Goal: Transaction & Acquisition: Purchase product/service

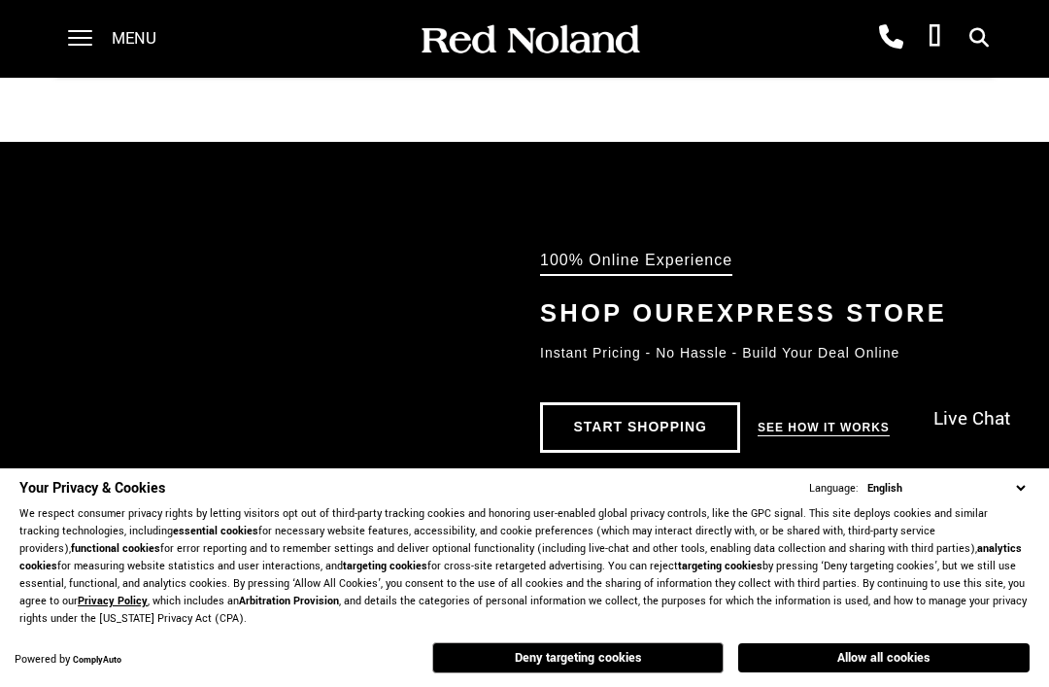
click at [633, 673] on button "Deny targeting cookies" at bounding box center [577, 657] width 291 height 31
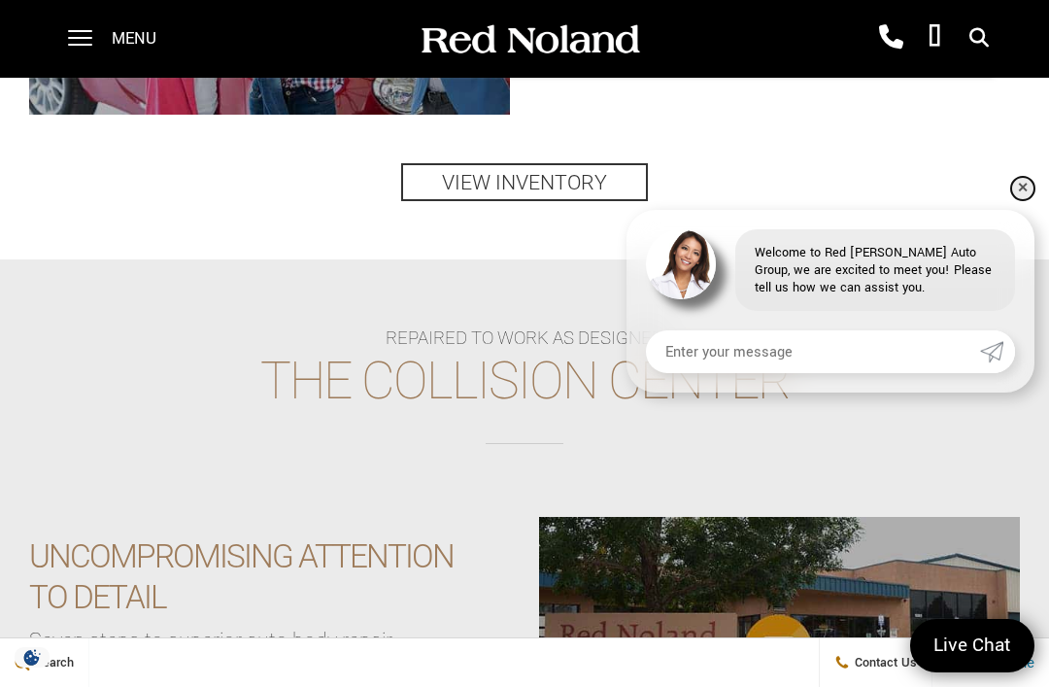
click at [1011, 200] on link "✕" at bounding box center [1022, 188] width 23 height 23
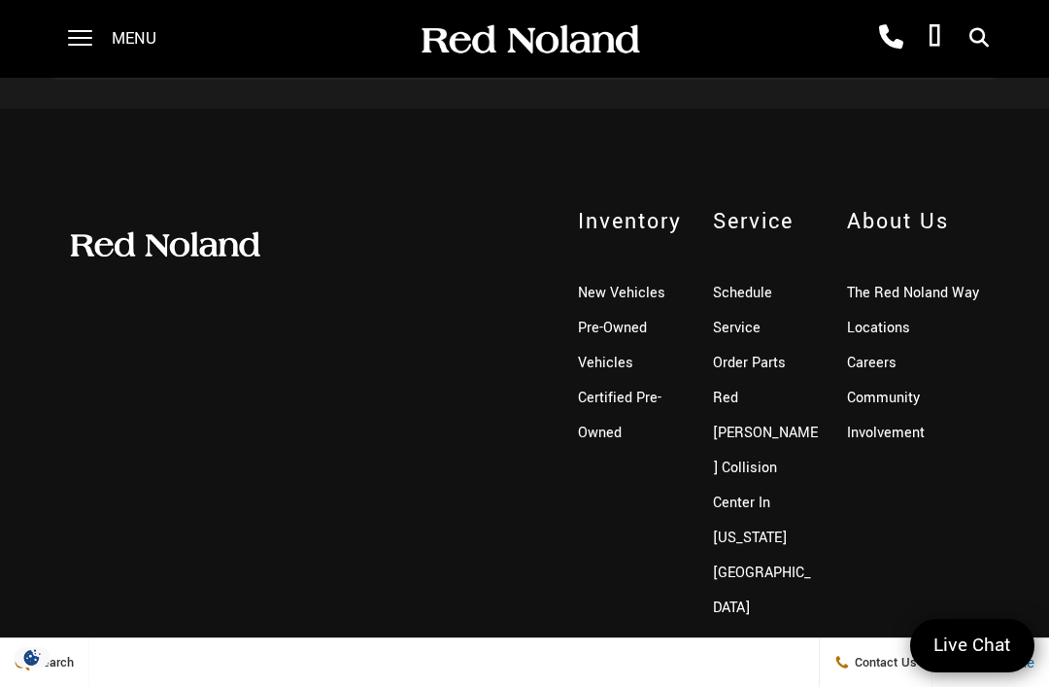
scroll to position [4214, 0]
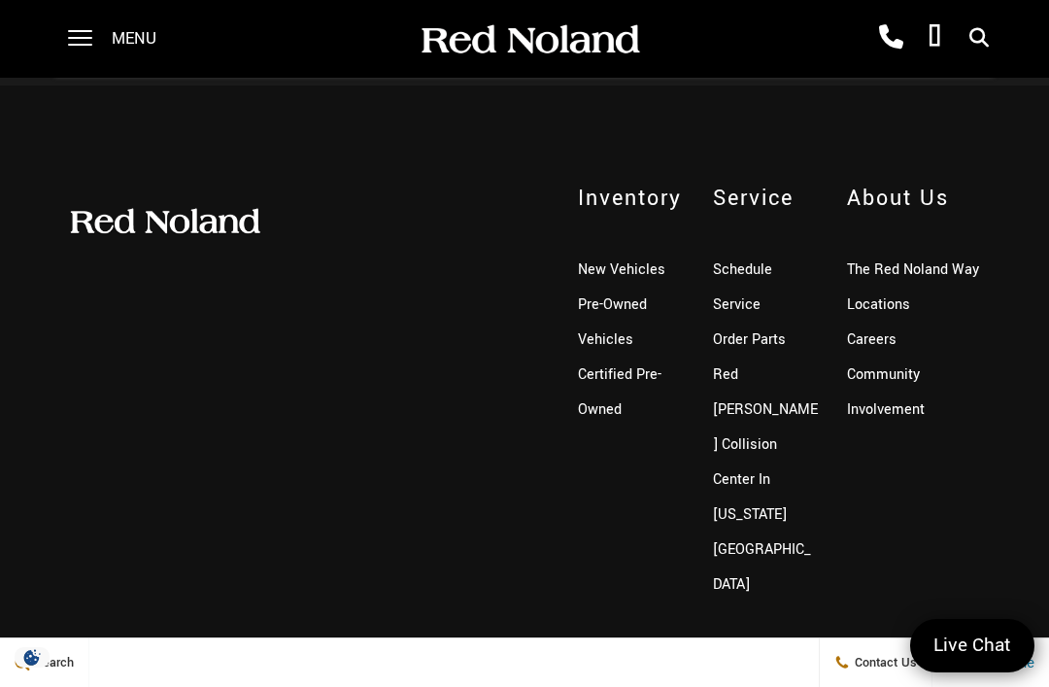
click at [622, 336] on link "Pre-Owned Vehicles" at bounding box center [612, 321] width 69 height 55
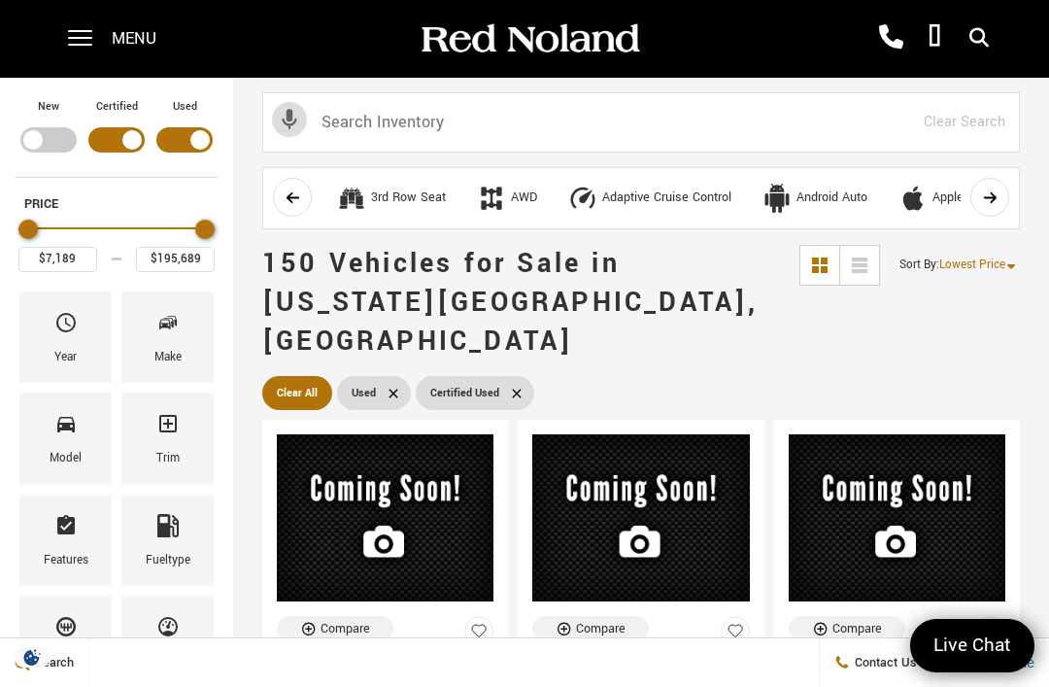
click at [179, 346] on span "Make" at bounding box center [167, 326] width 23 height 41
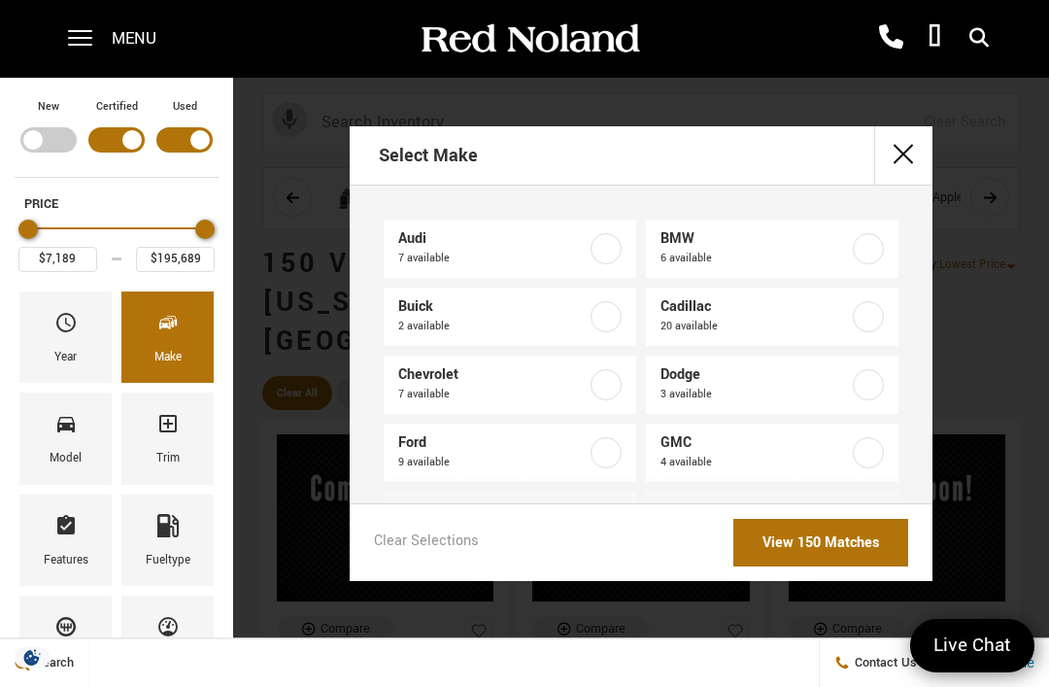
click at [869, 325] on label at bounding box center [868, 316] width 31 height 31
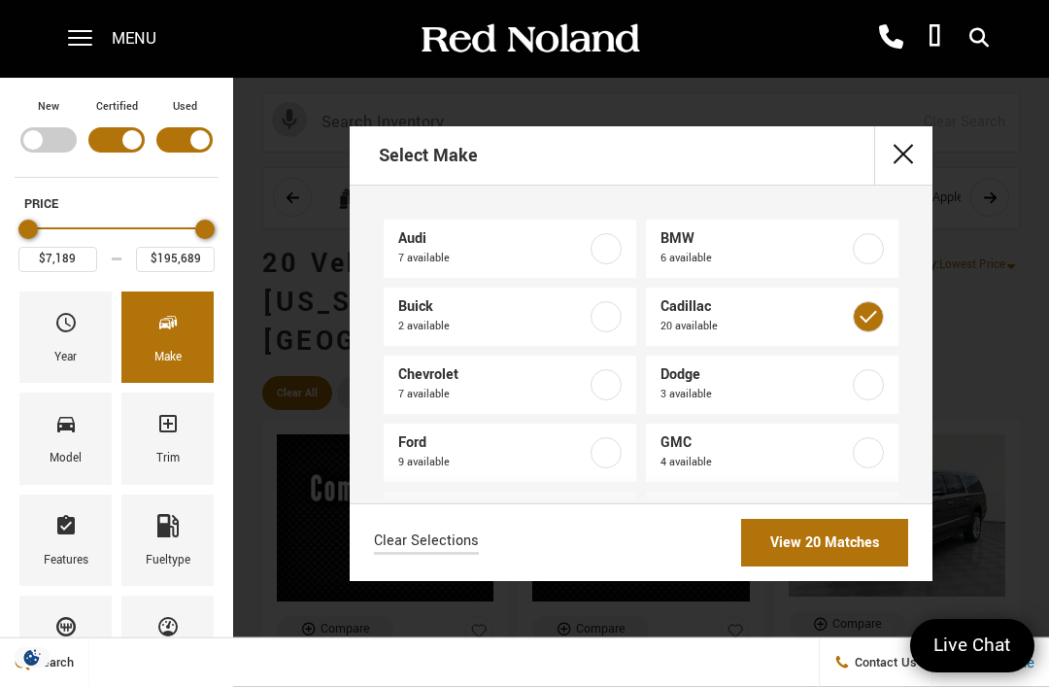
type input "$14,189"
checkbox input "true"
click at [835, 566] on link "View 20 Matches" at bounding box center [824, 543] width 167 height 48
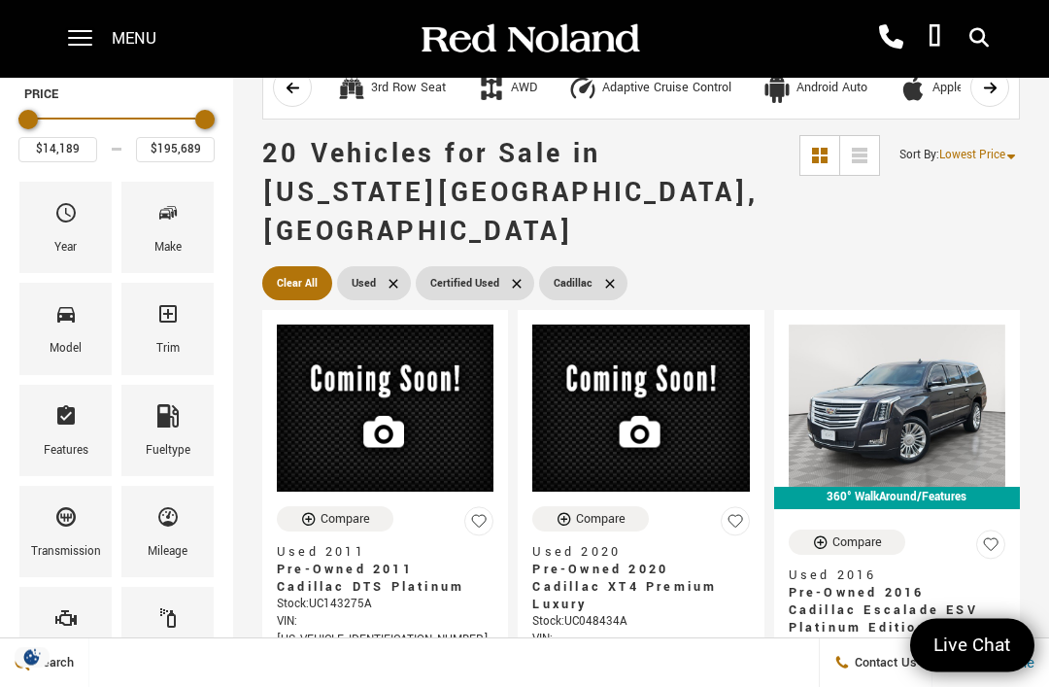
scroll to position [111, 0]
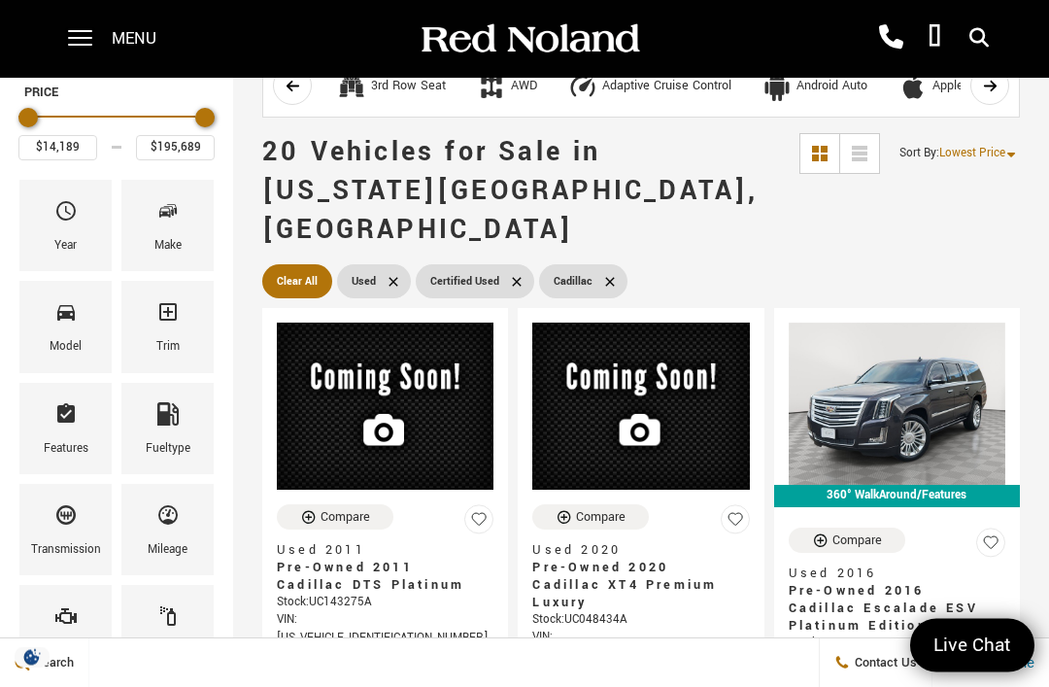
click at [982, 160] on span "Lowest Price" at bounding box center [972, 154] width 66 height 17
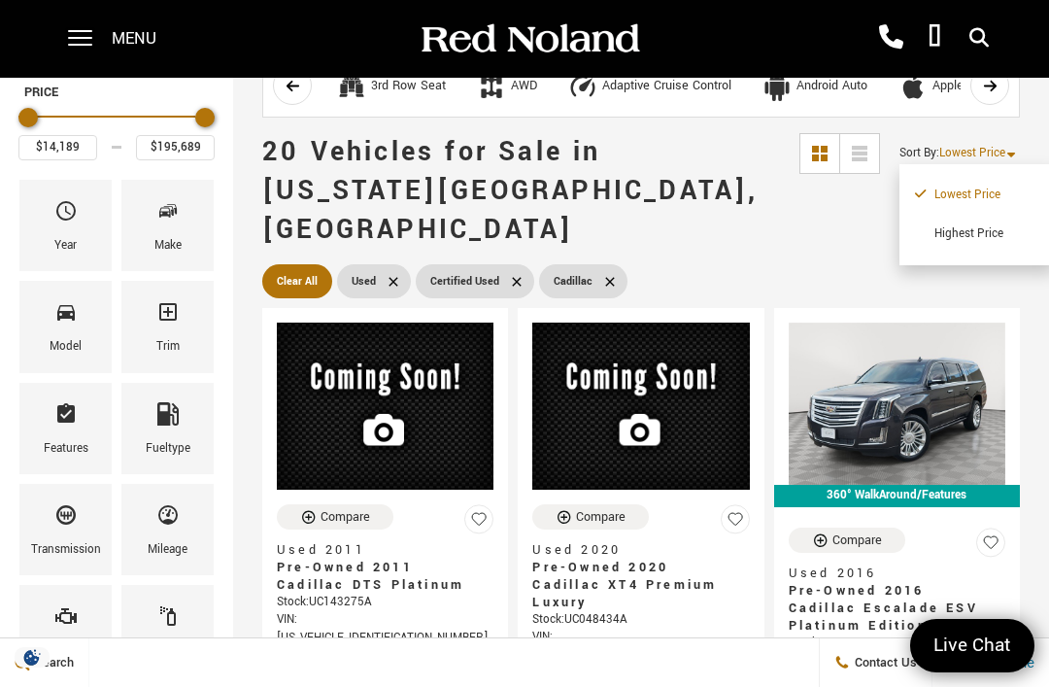
click at [967, 243] on li "Highest Price" at bounding box center [977, 234] width 124 height 39
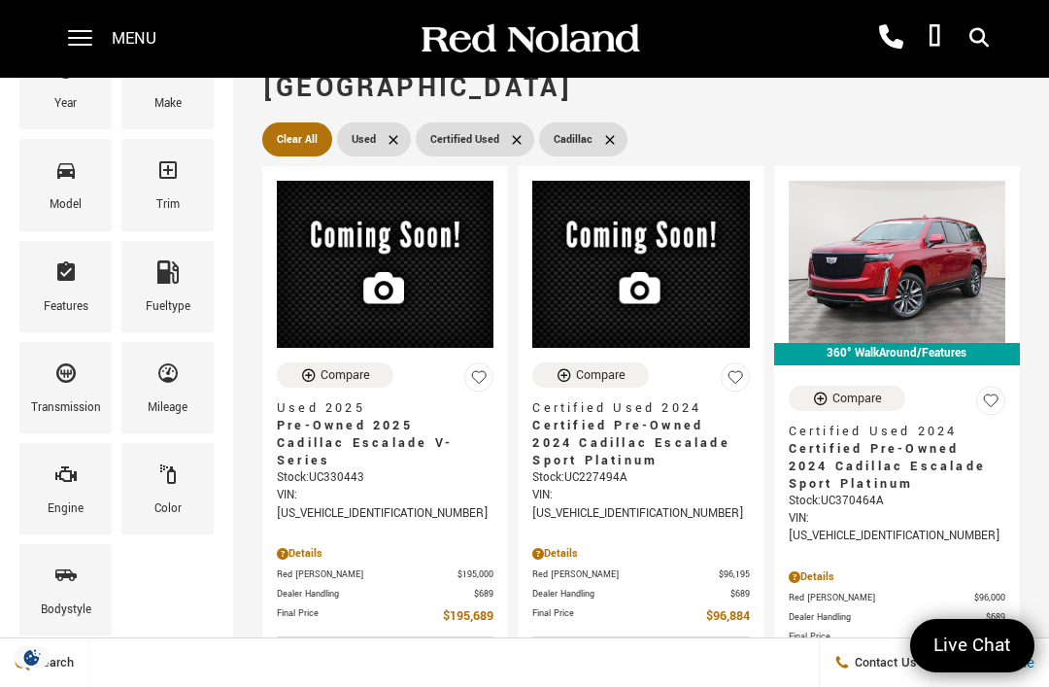
scroll to position [251, 0]
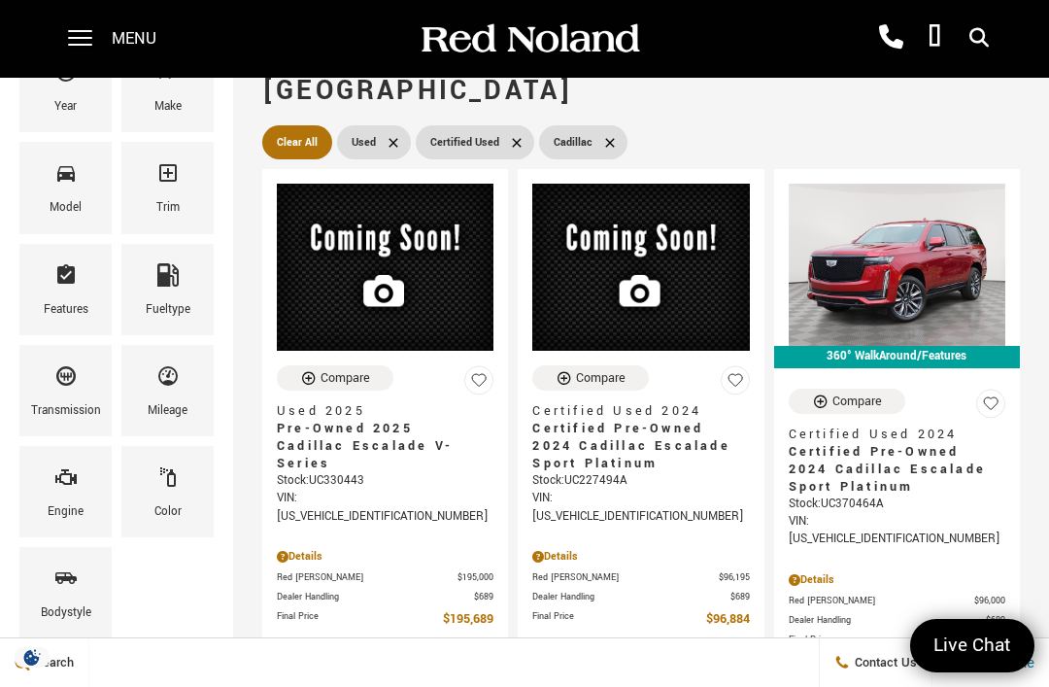
click at [886, 443] on span "Certified Pre-Owned 2024 Cadillac Escalade Sport Platinum" at bounding box center [890, 469] width 202 height 52
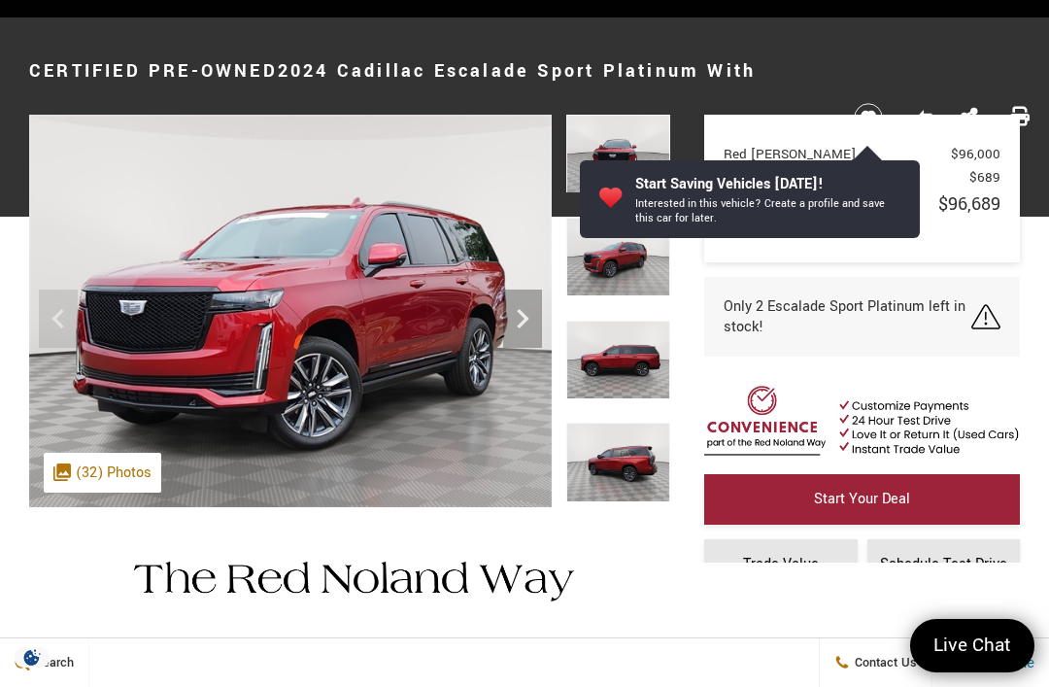
scroll to position [60, 0]
click at [515, 323] on icon "Next" at bounding box center [522, 318] width 39 height 39
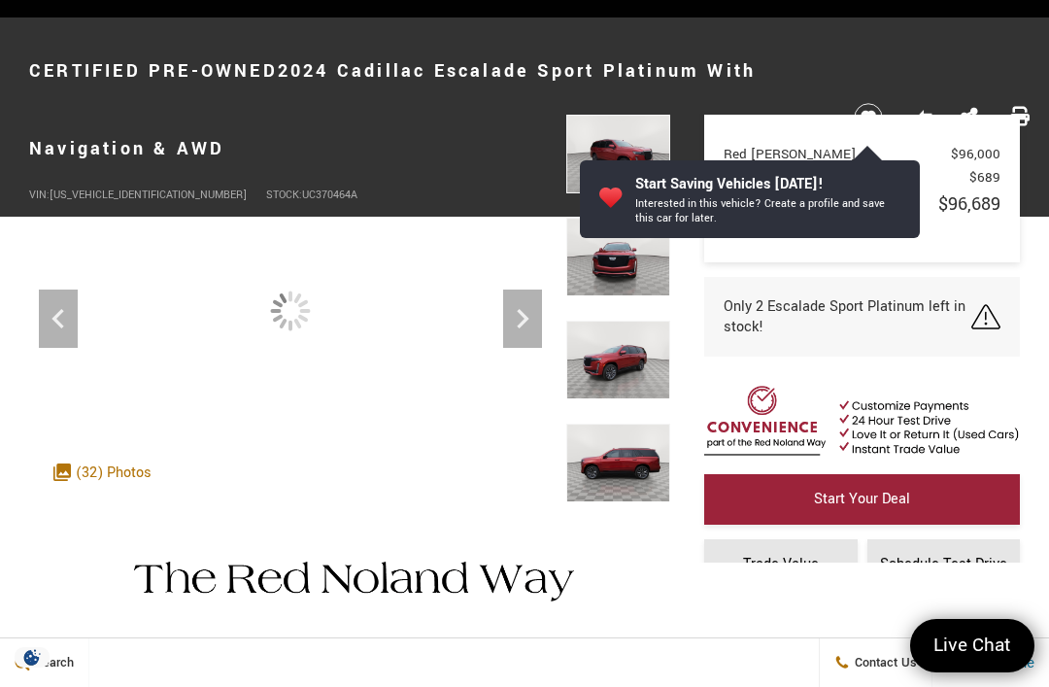
click at [528, 327] on icon "Next" at bounding box center [522, 318] width 39 height 39
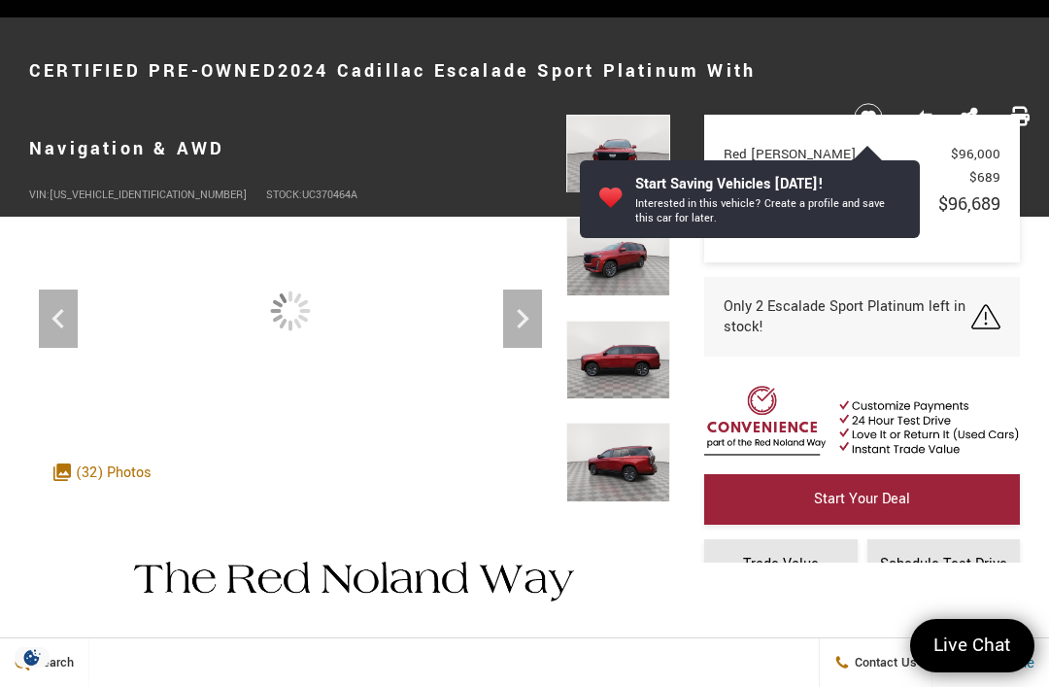
scroll to position [0, 0]
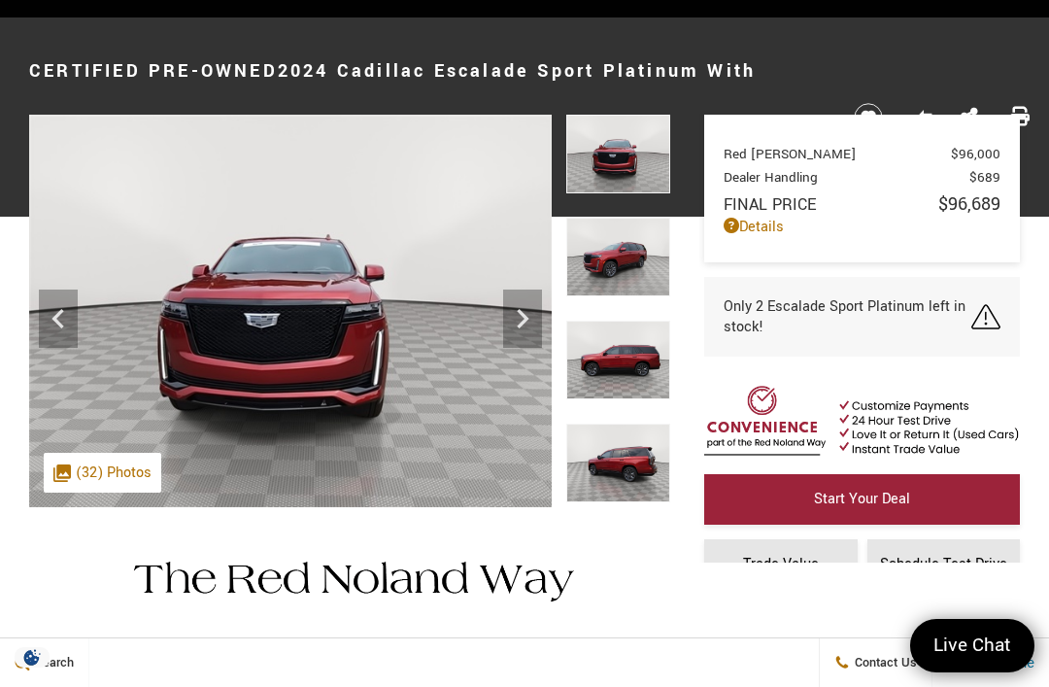
click at [523, 314] on icon "Next" at bounding box center [523, 318] width 12 height 19
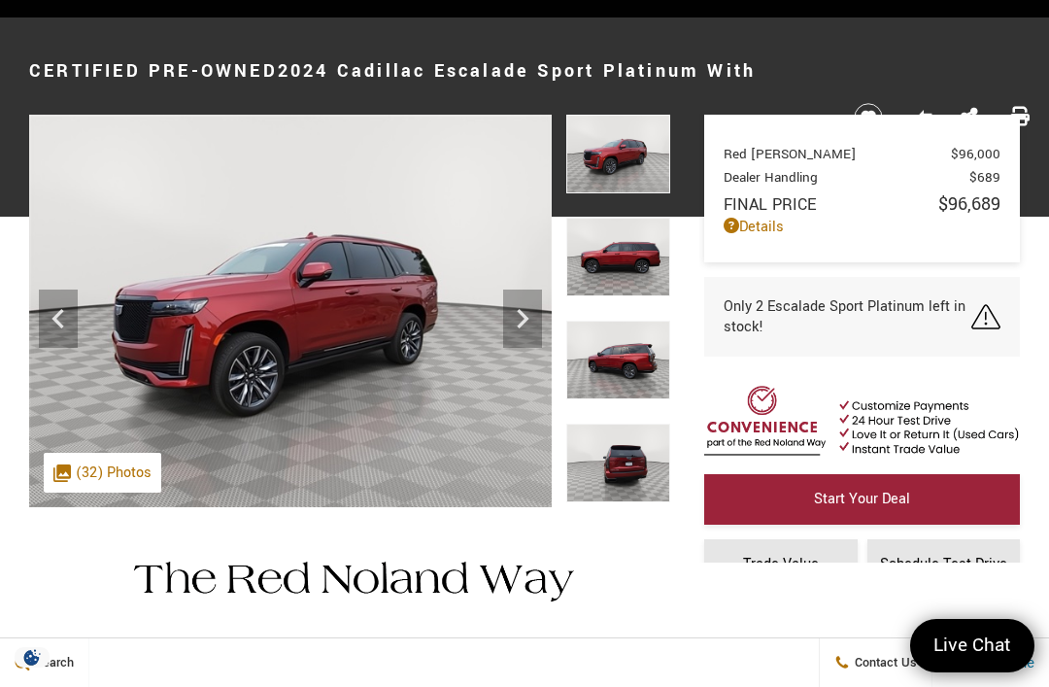
click at [533, 319] on icon "Next" at bounding box center [522, 318] width 39 height 39
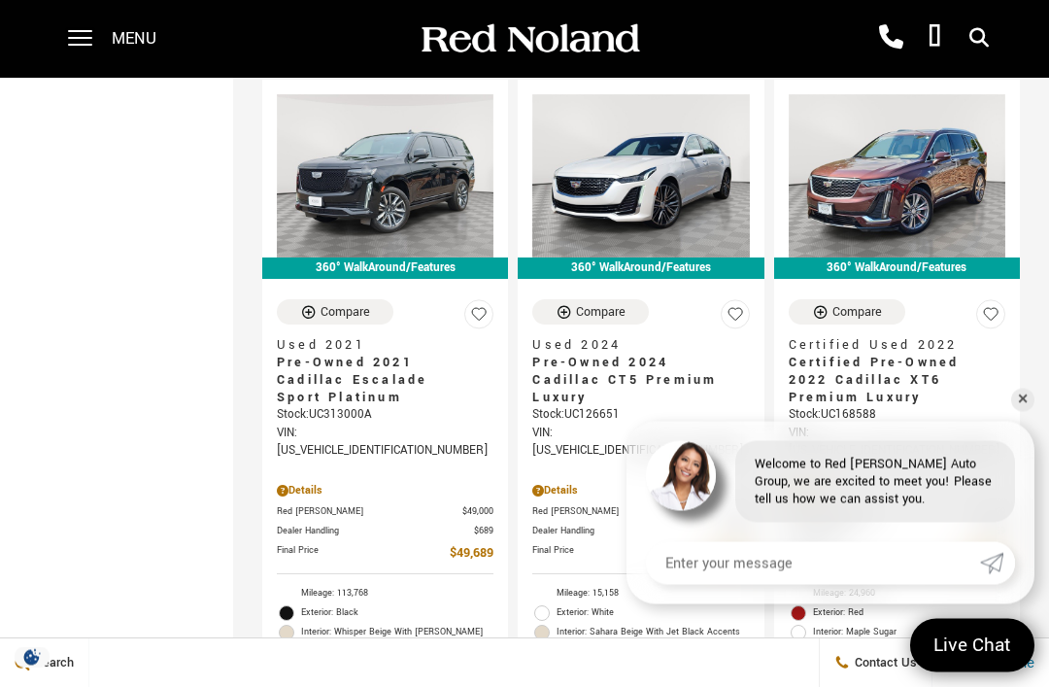
scroll to position [2981, 0]
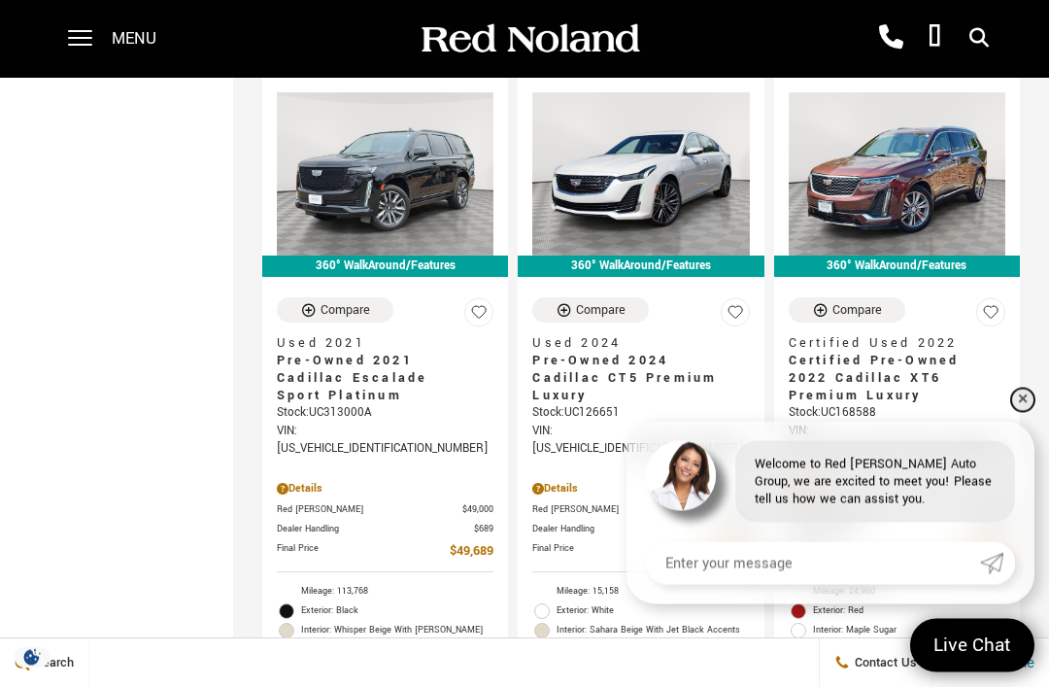
click at [1022, 412] on link "✕" at bounding box center [1022, 400] width 23 height 23
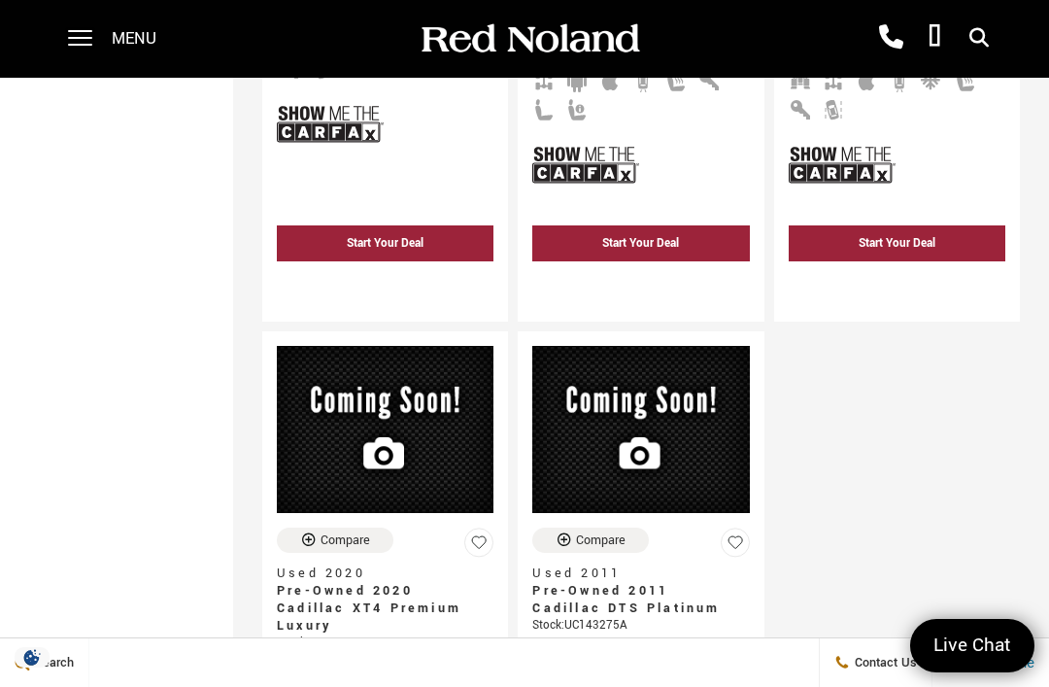
scroll to position [5368, 0]
